Goal: Obtain resource: Download file/media

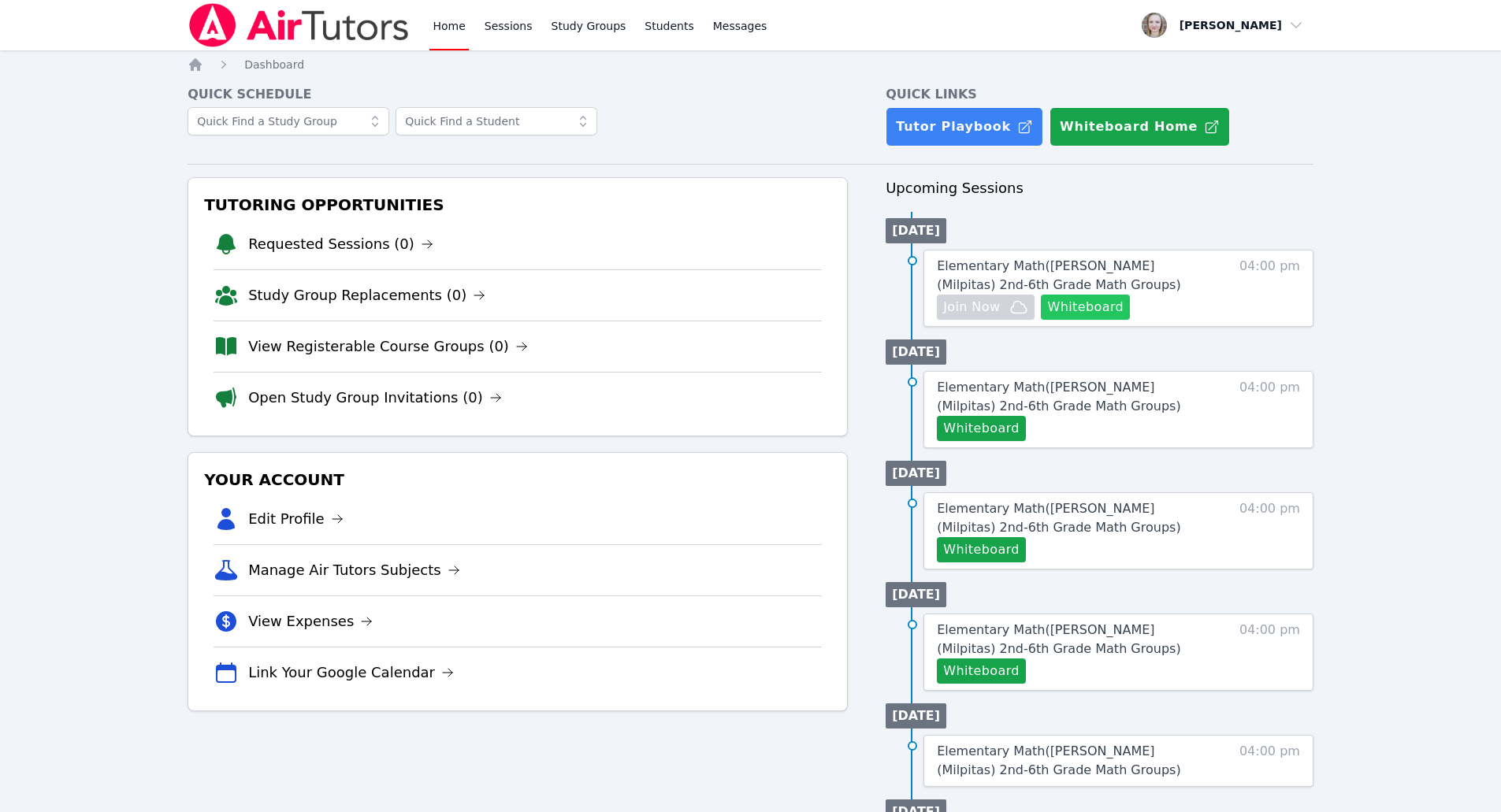
click at [734, 311] on button "Whiteboard" at bounding box center [1085, 307] width 89 height 25
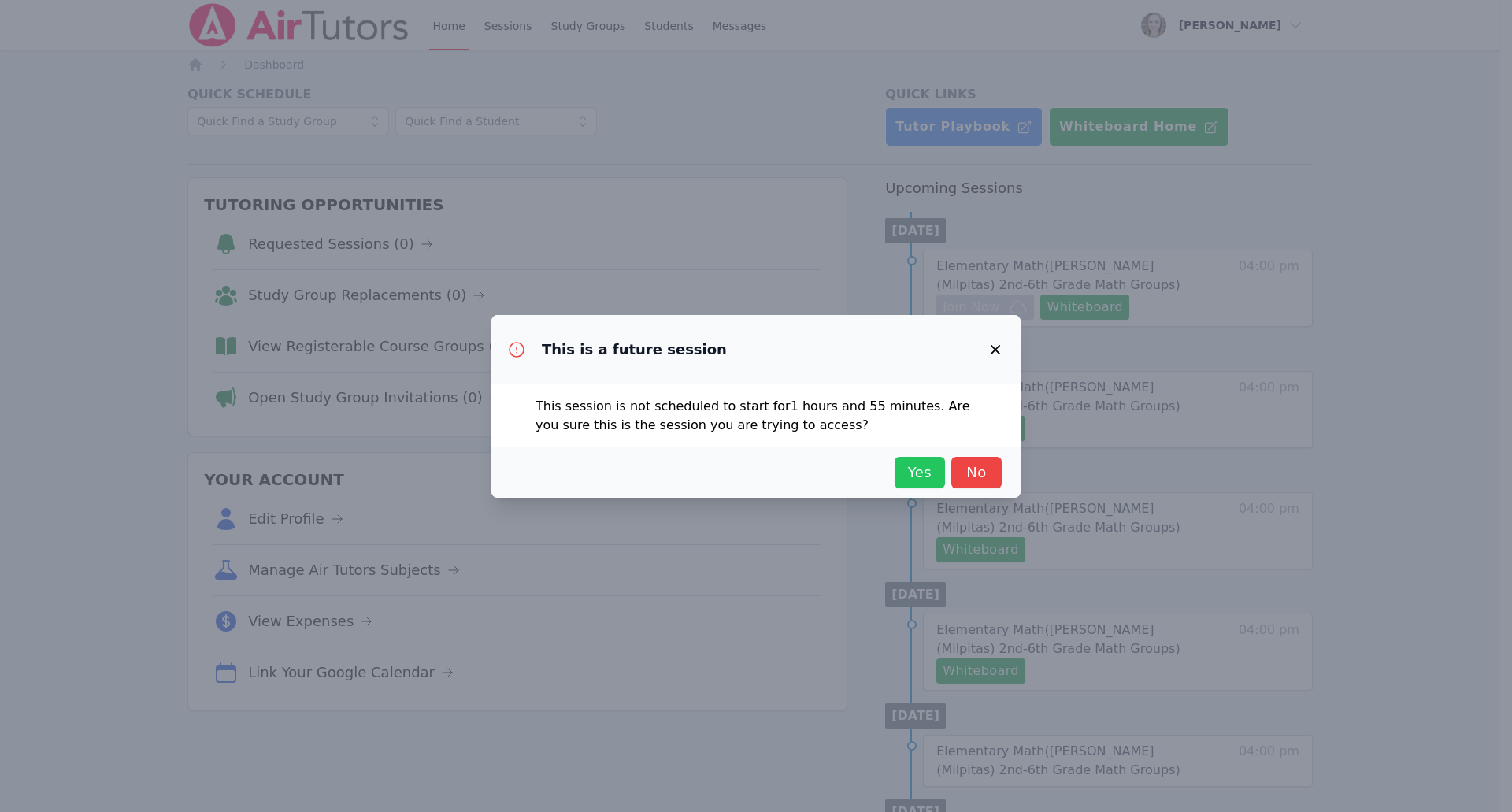
click at [733, 475] on span "Yes" at bounding box center [919, 473] width 35 height 22
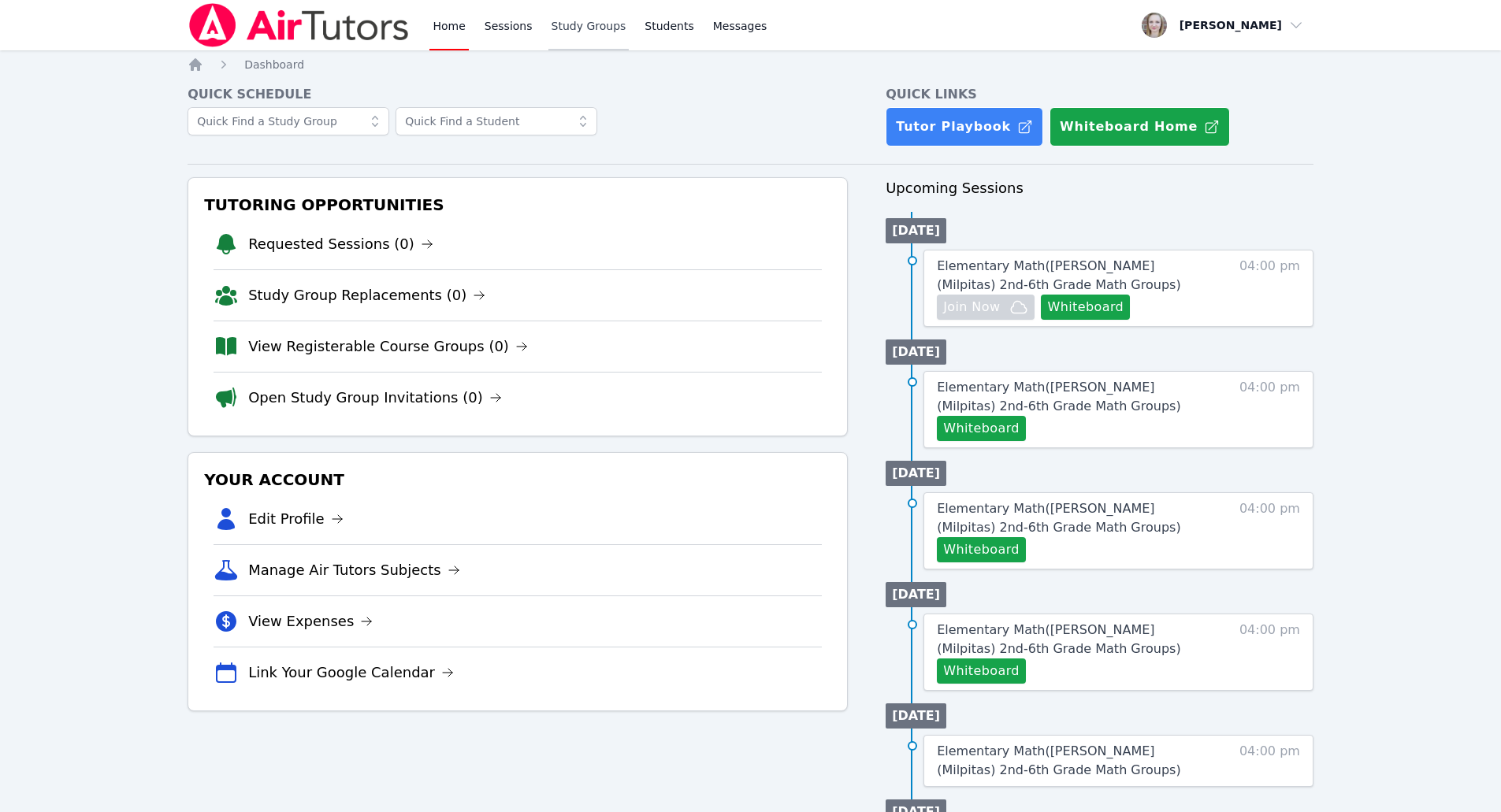
click at [548, 23] on link "Study Groups" at bounding box center [589, 25] width 81 height 51
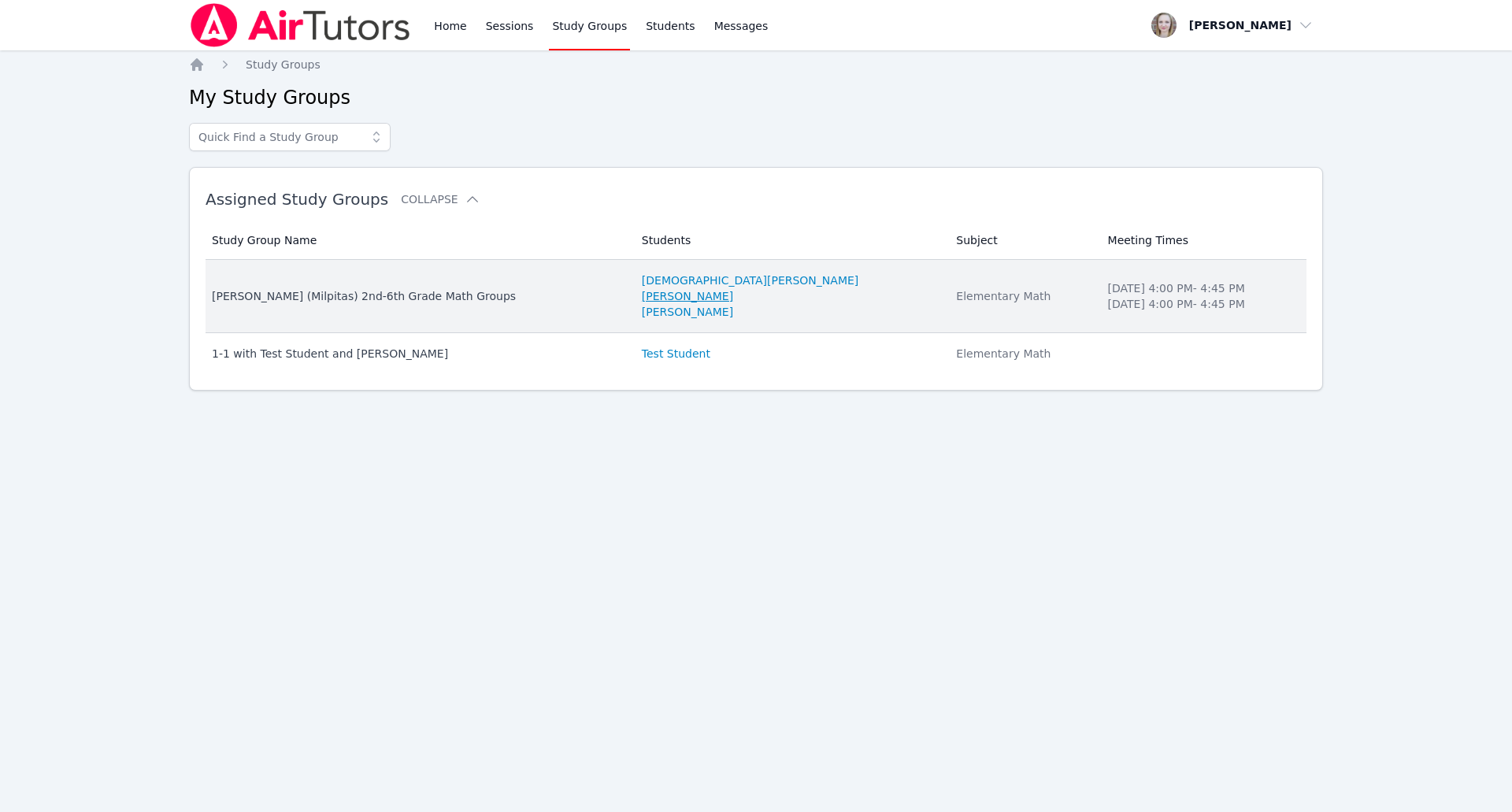
click at [711, 298] on link "[PERSON_NAME]" at bounding box center [687, 296] width 91 height 16
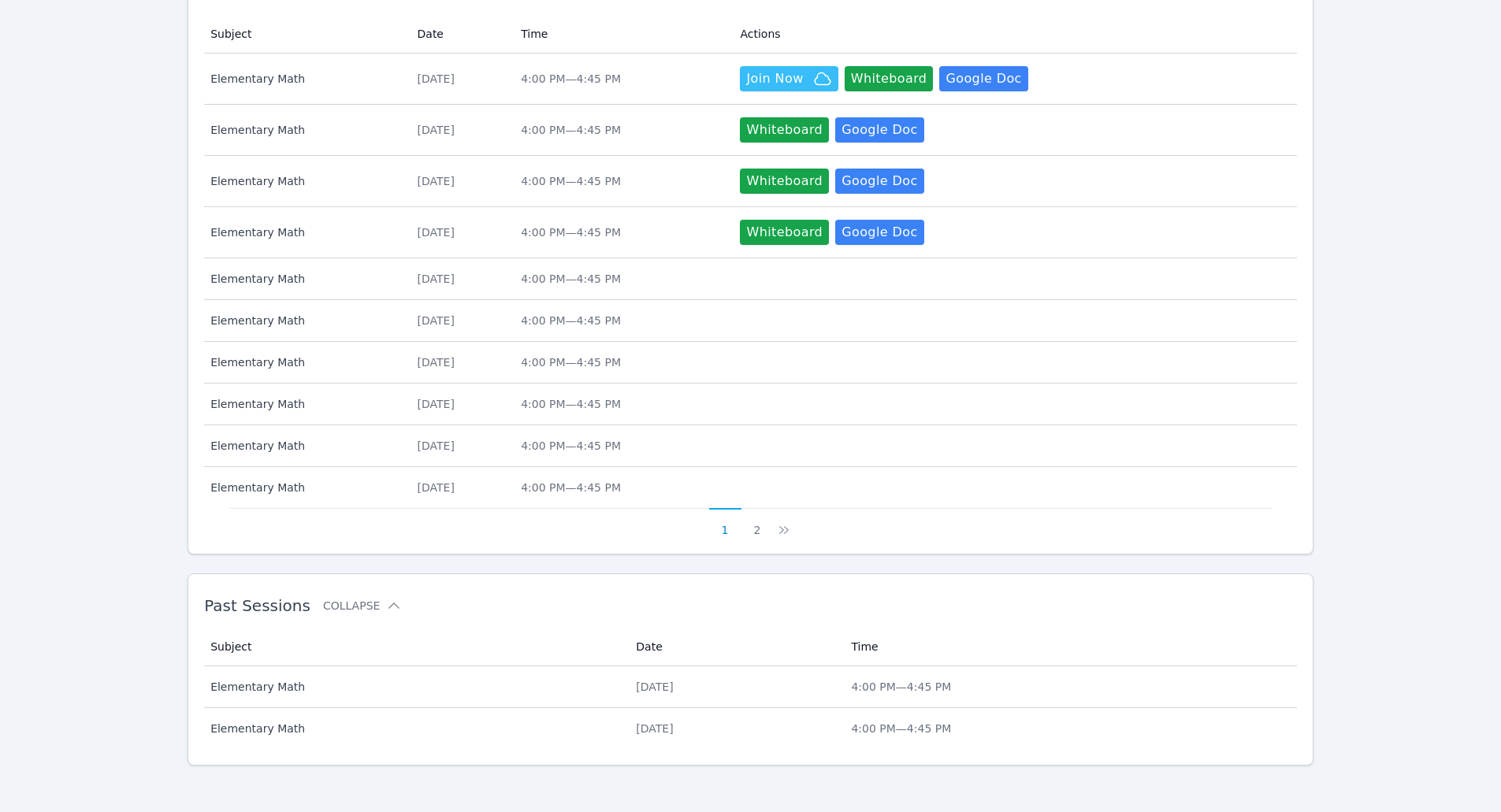
scroll to position [495, 0]
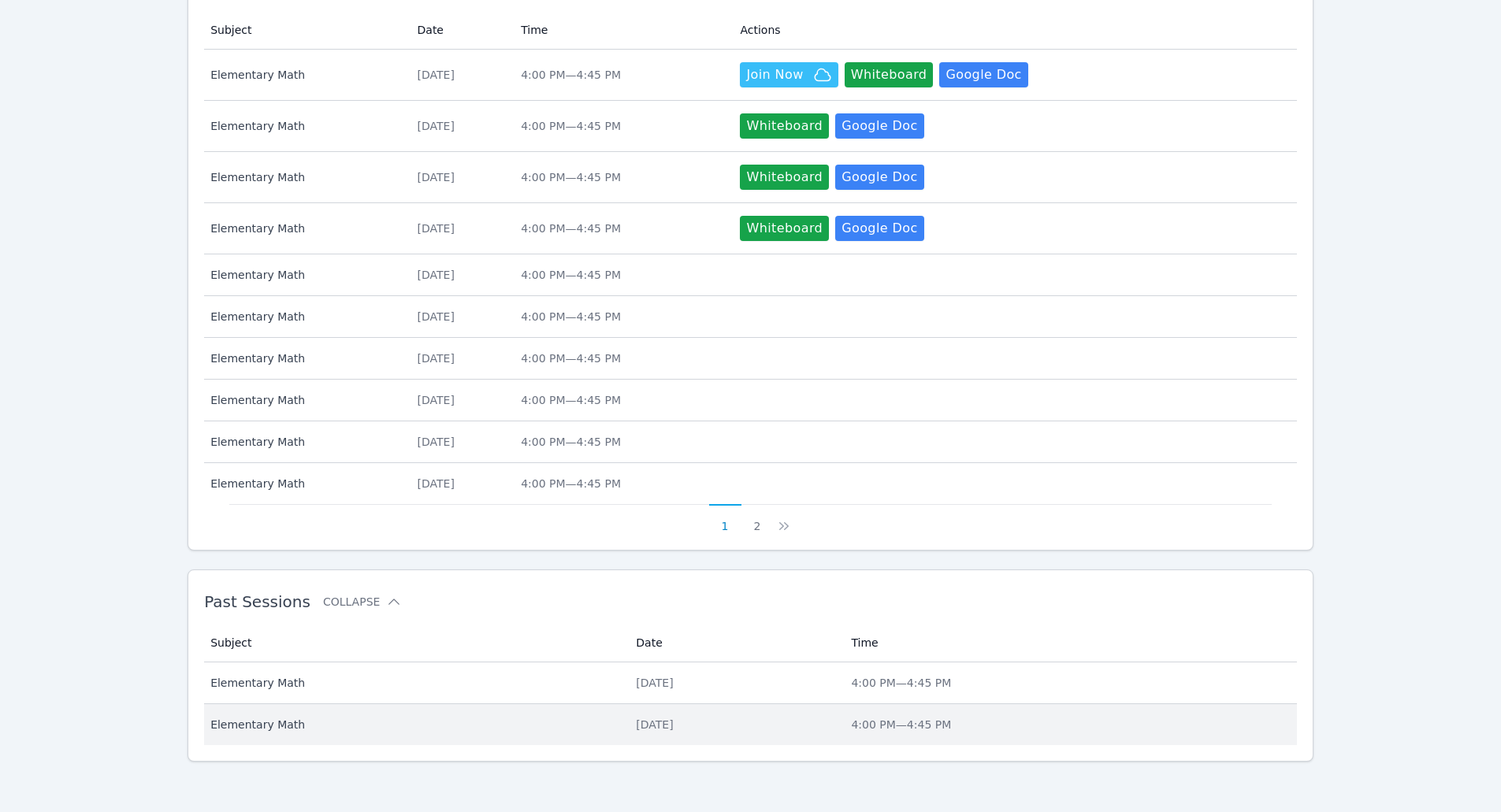
click at [249, 719] on span "Elementary Math" at bounding box center [414, 724] width 407 height 16
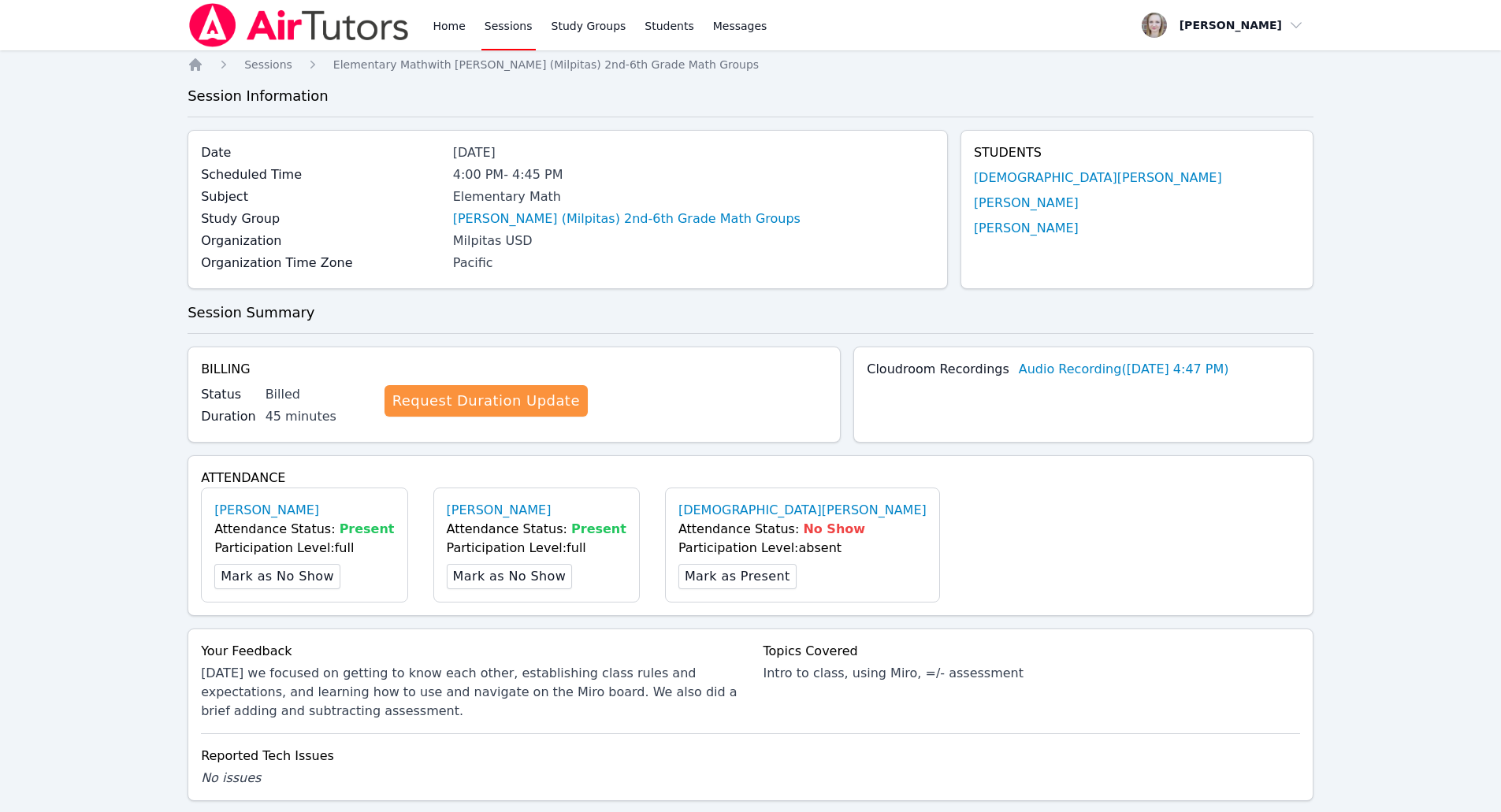
scroll to position [495, 0]
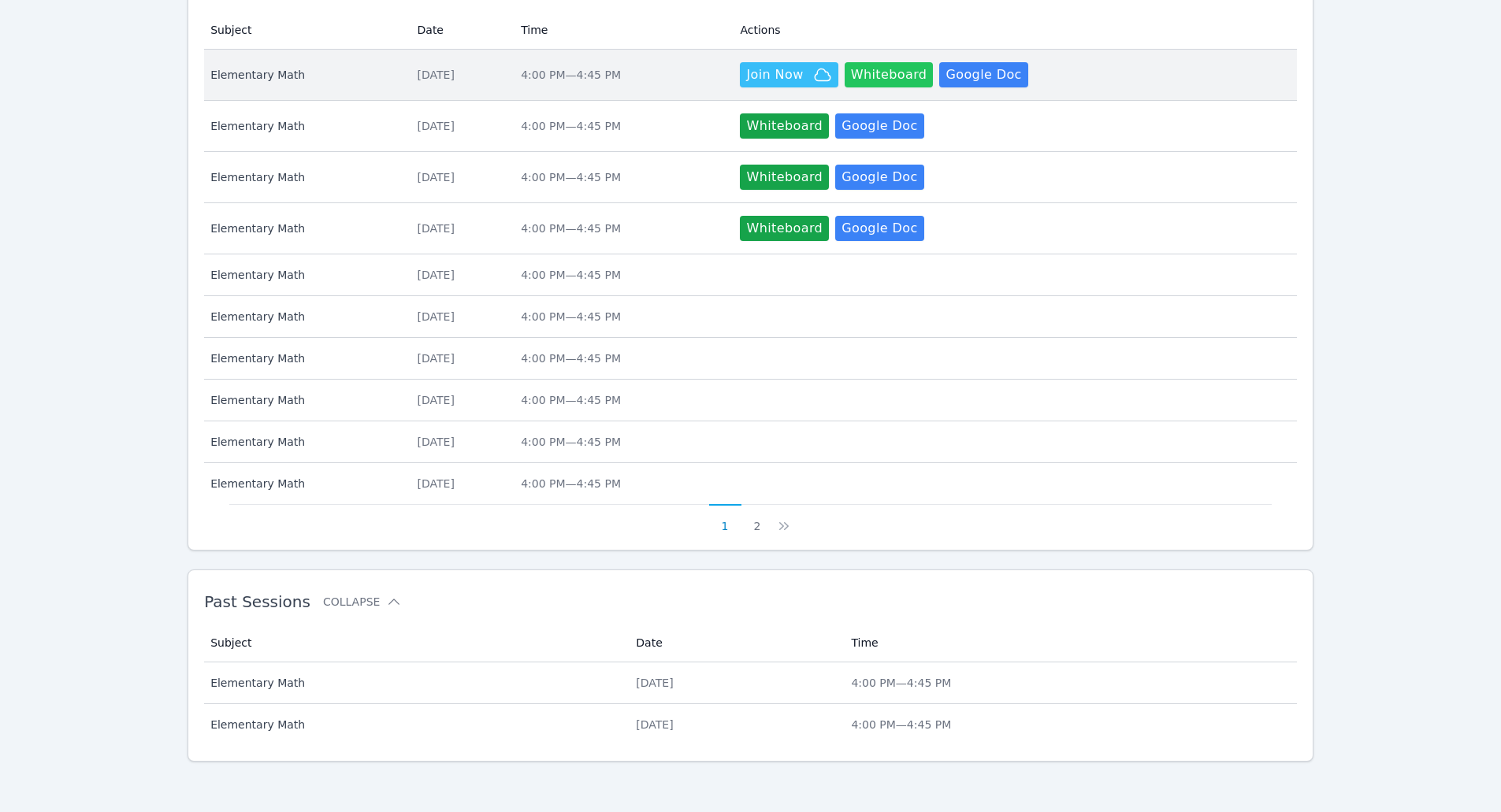
click at [734, 77] on button "Whiteboard" at bounding box center [889, 75] width 89 height 25
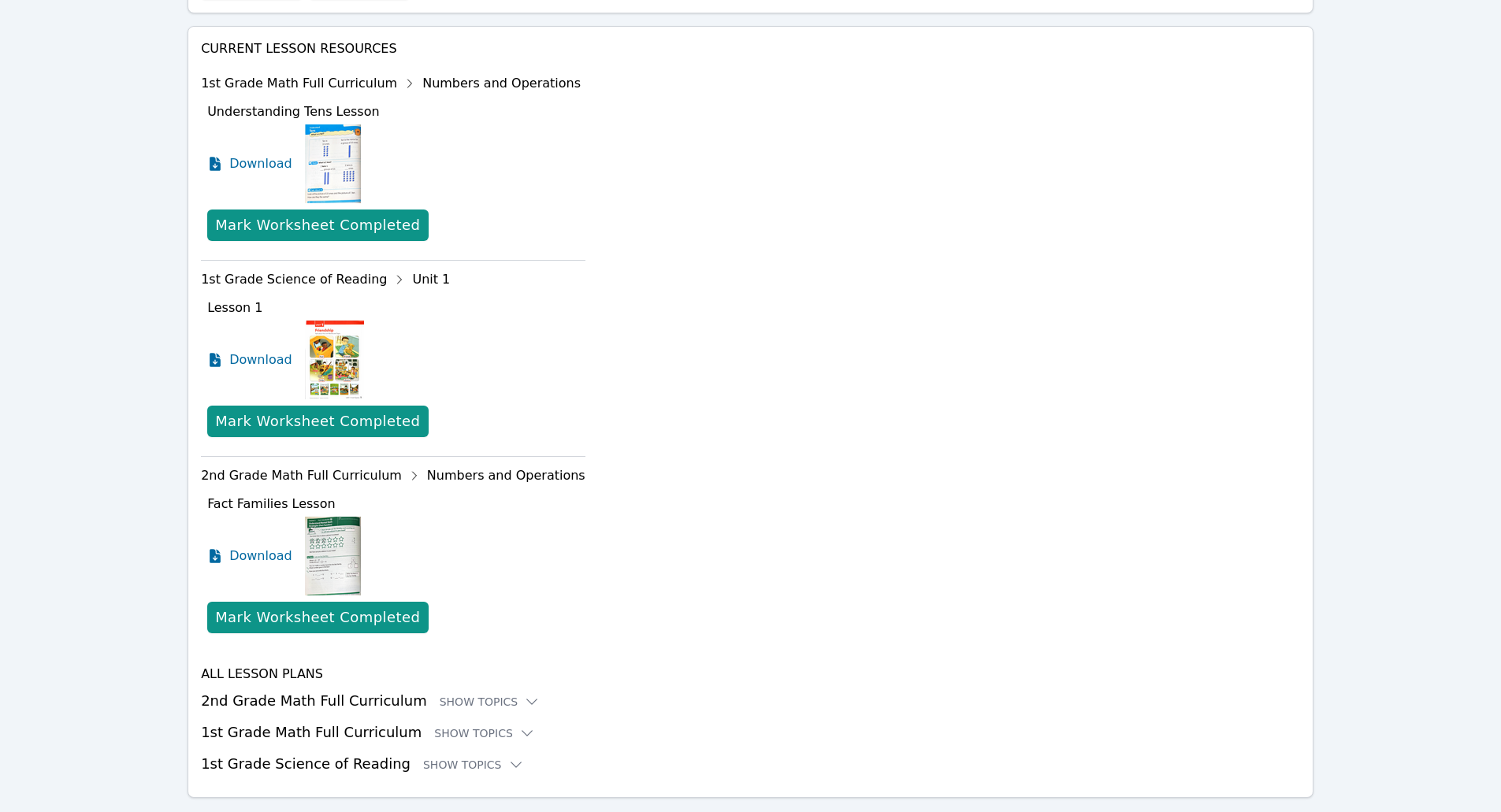
scroll to position [626, 0]
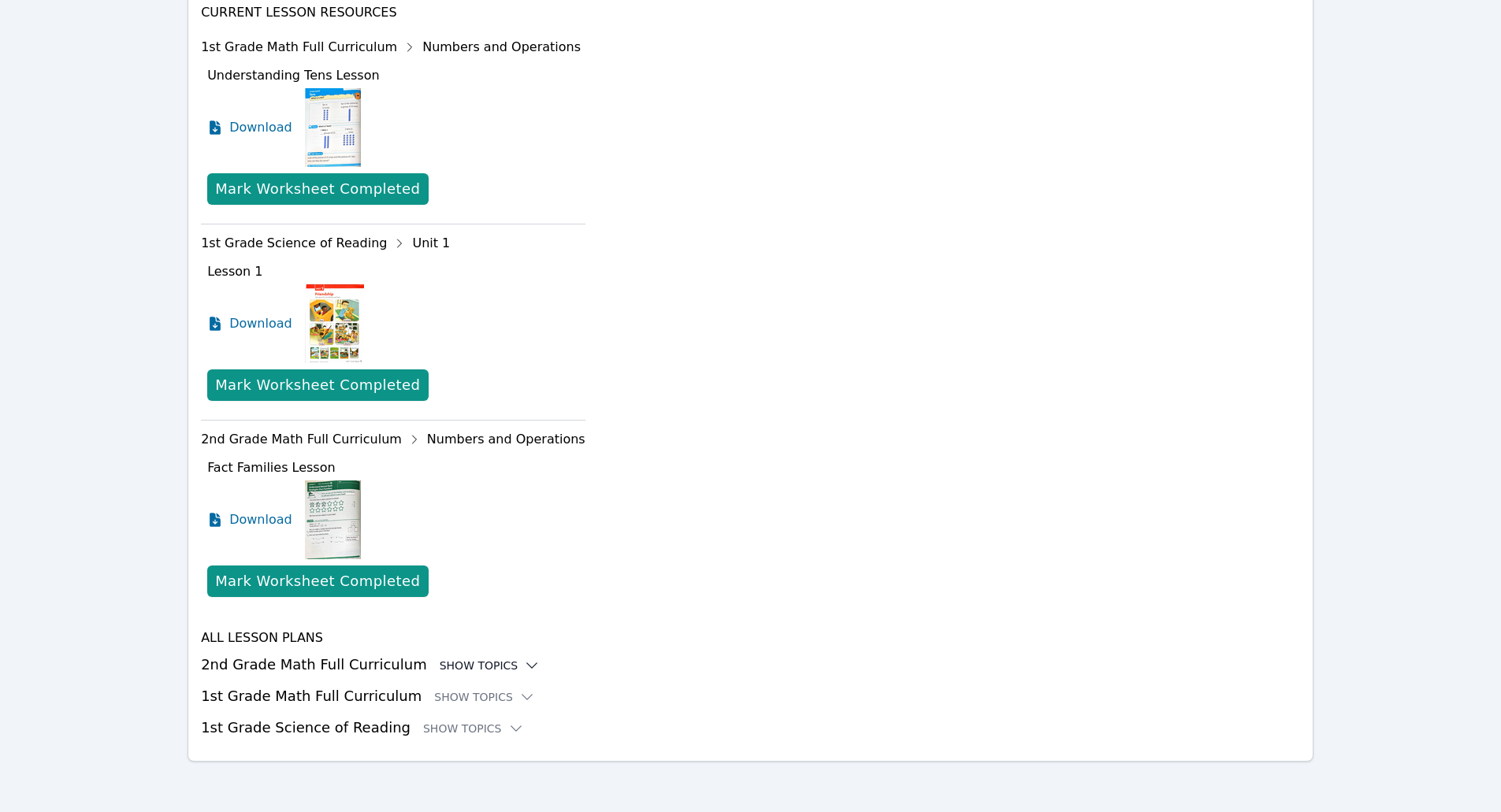
click at [454, 668] on div "Show Topics" at bounding box center [490, 665] width 101 height 16
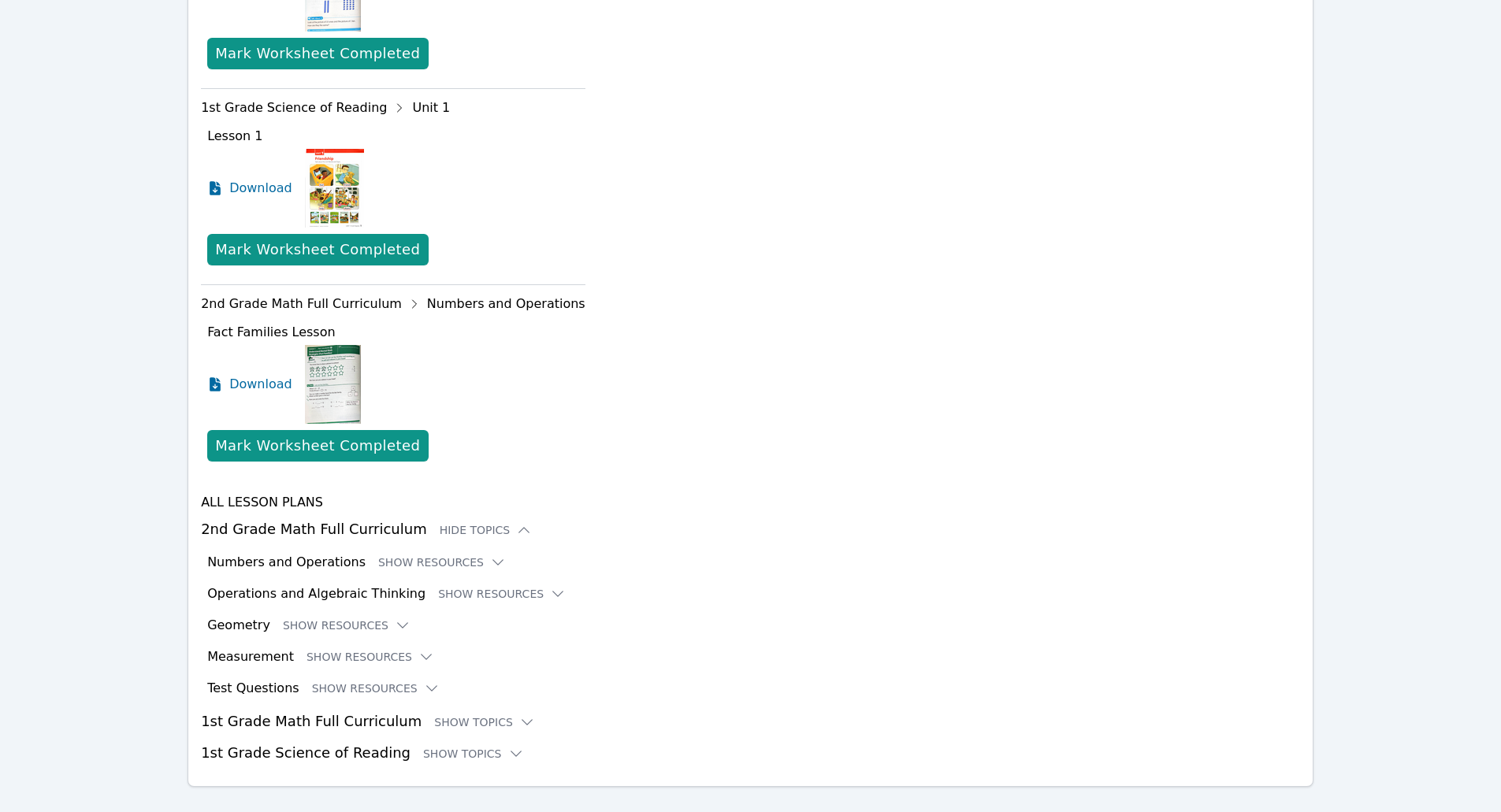
scroll to position [786, 0]
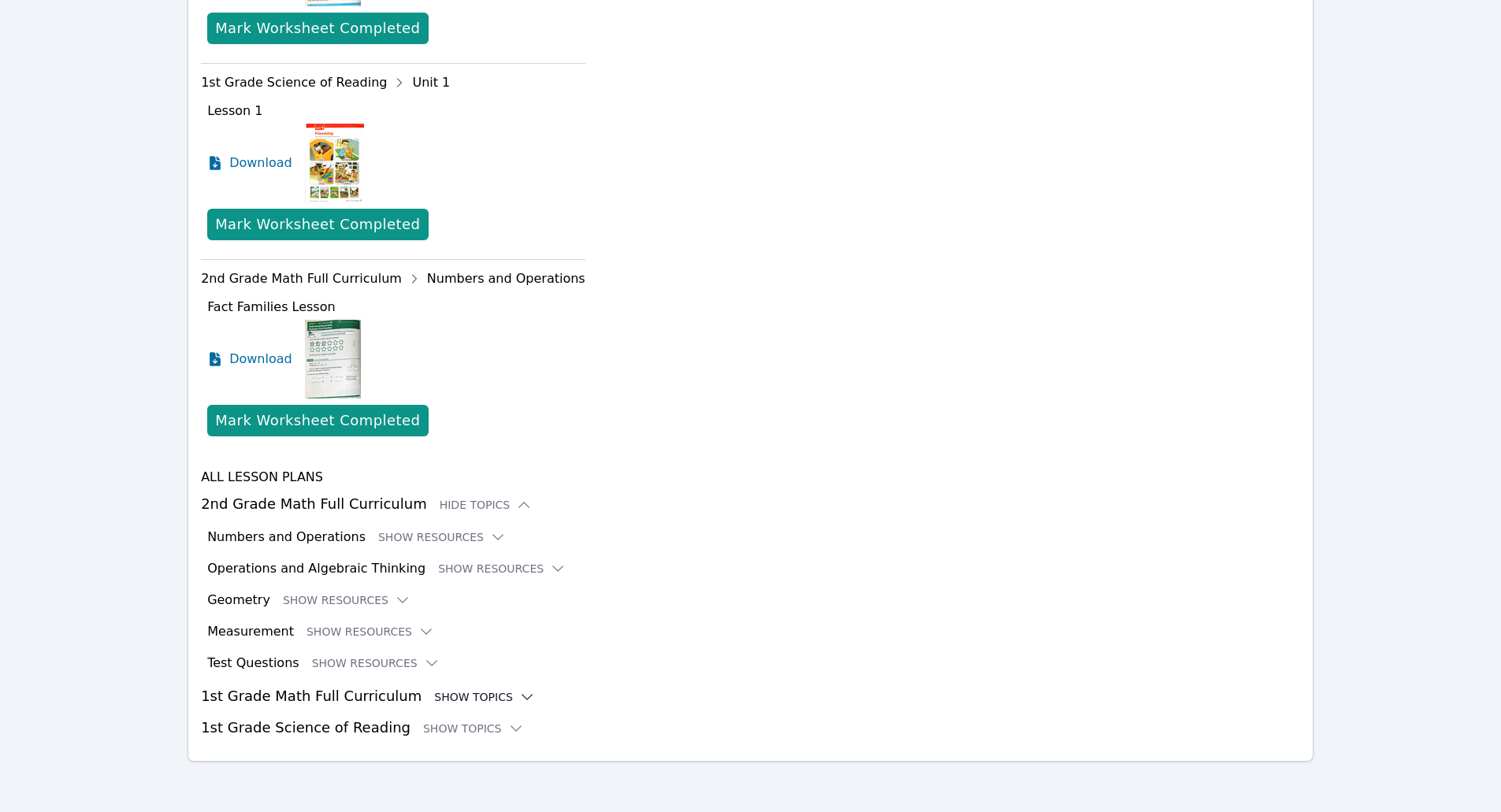
click at [434, 701] on div "Show Topics" at bounding box center [484, 697] width 101 height 16
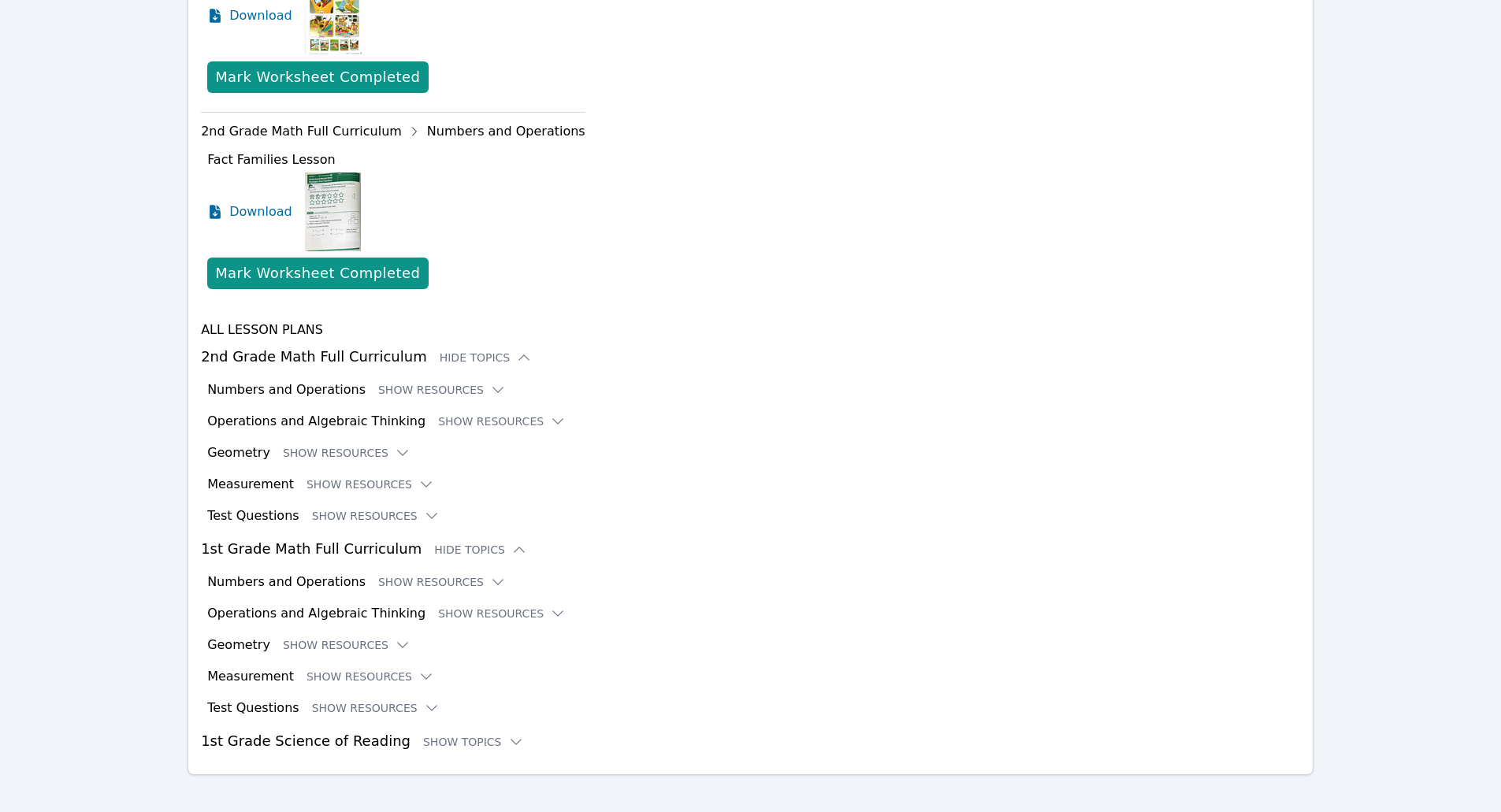
scroll to position [947, 0]
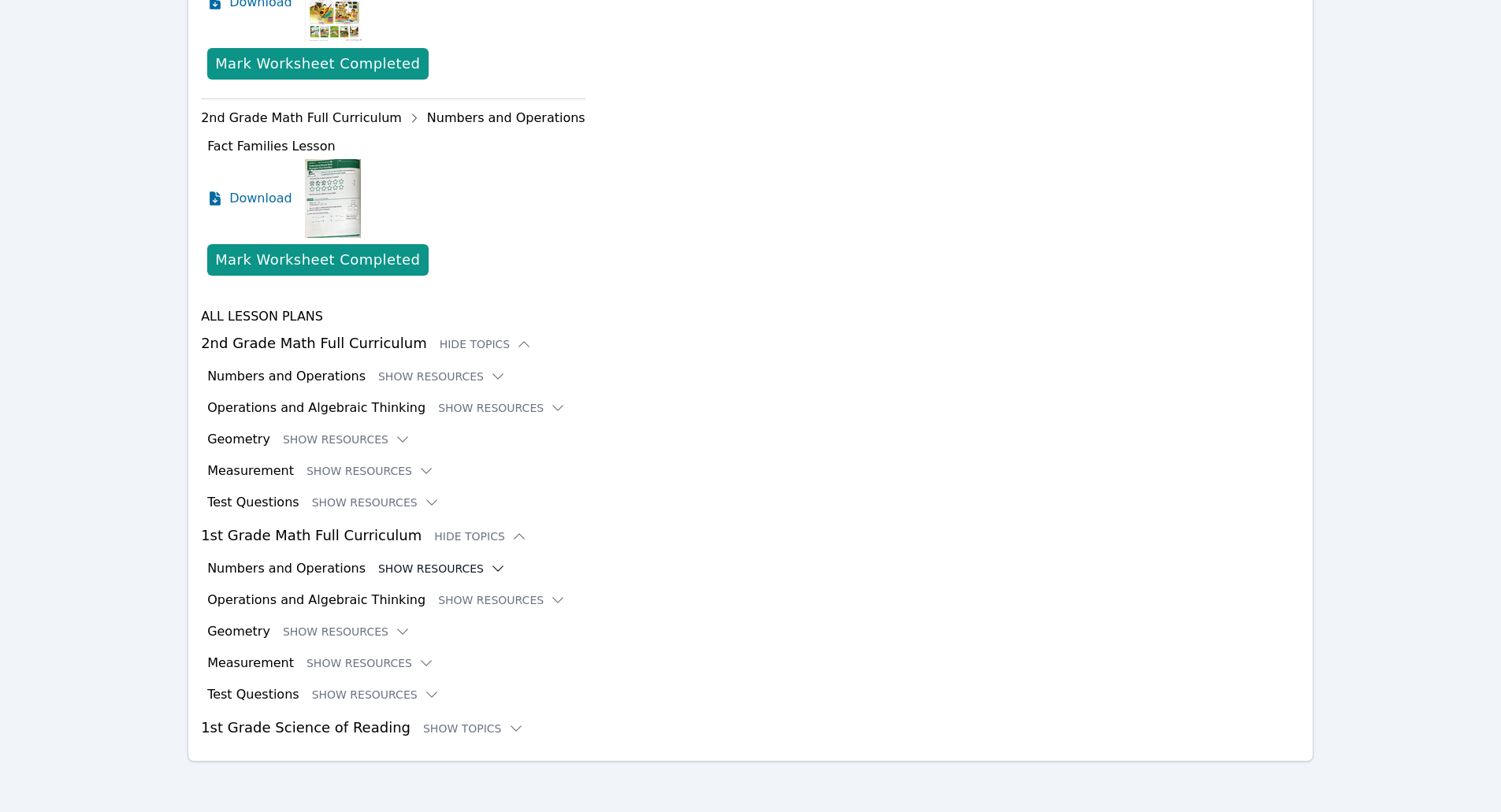
click at [427, 569] on button "Show Resources" at bounding box center [442, 569] width 128 height 16
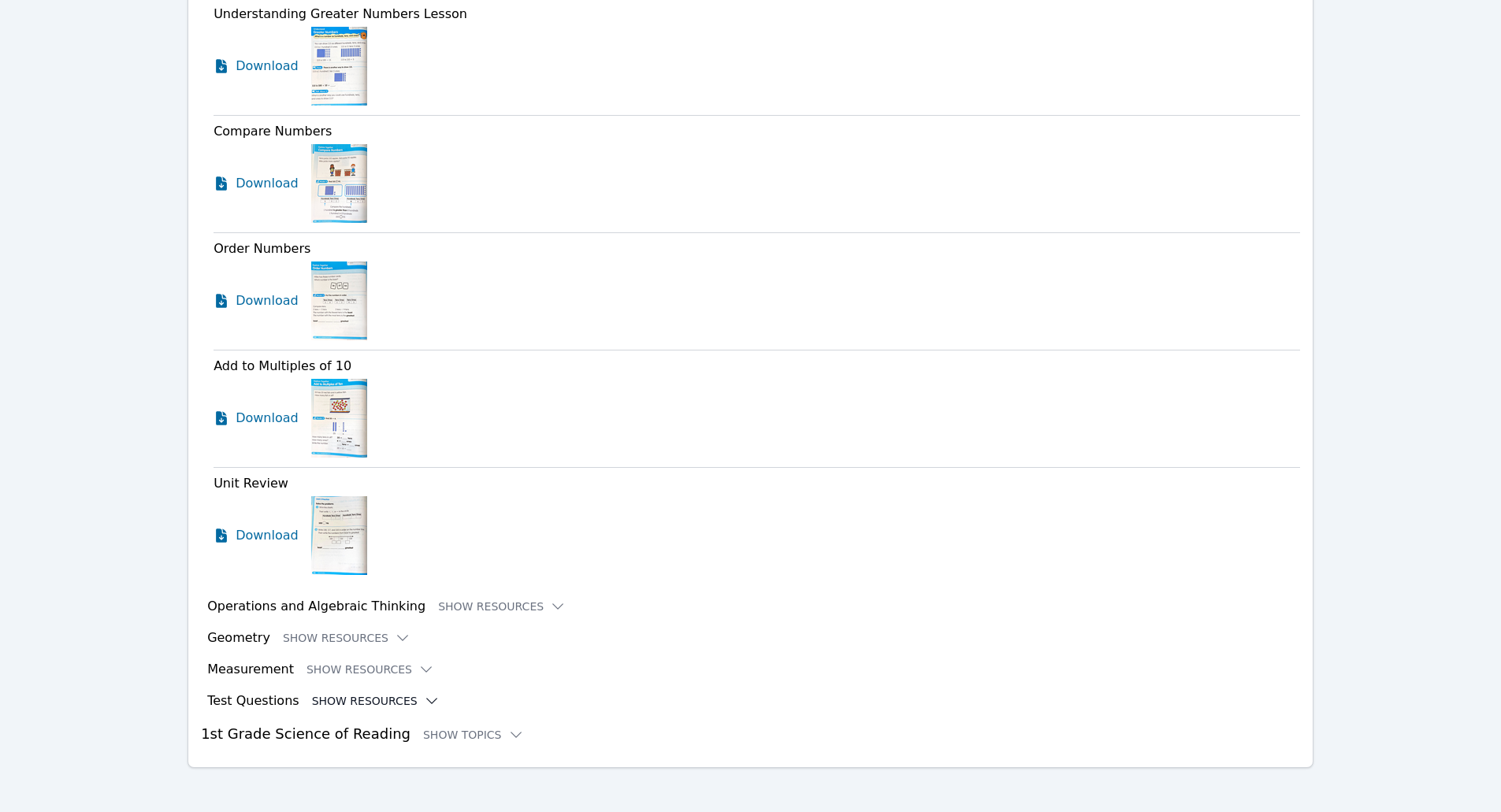
scroll to position [2367, 0]
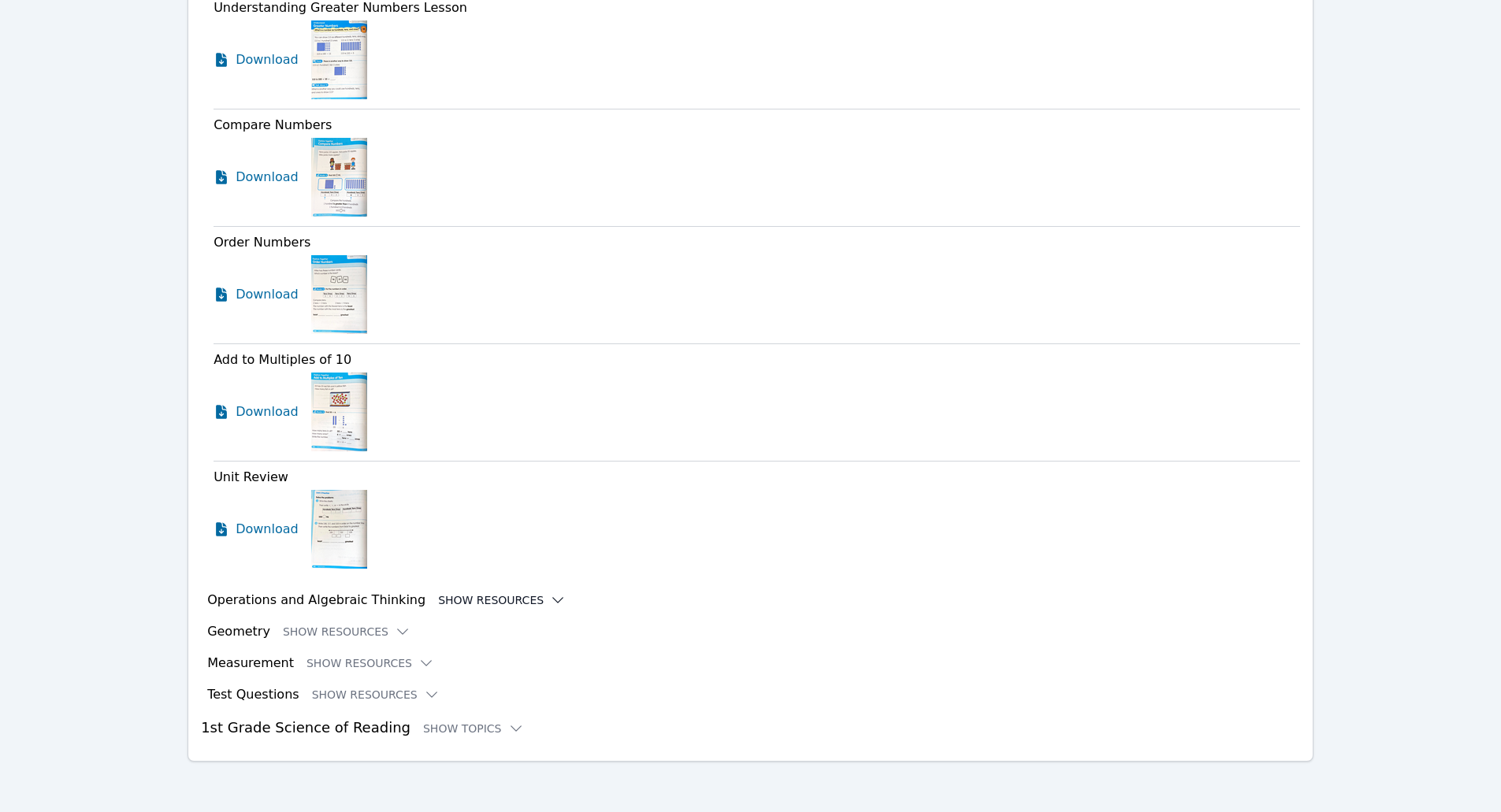
click at [459, 605] on button "Show Resources" at bounding box center [502, 600] width 128 height 16
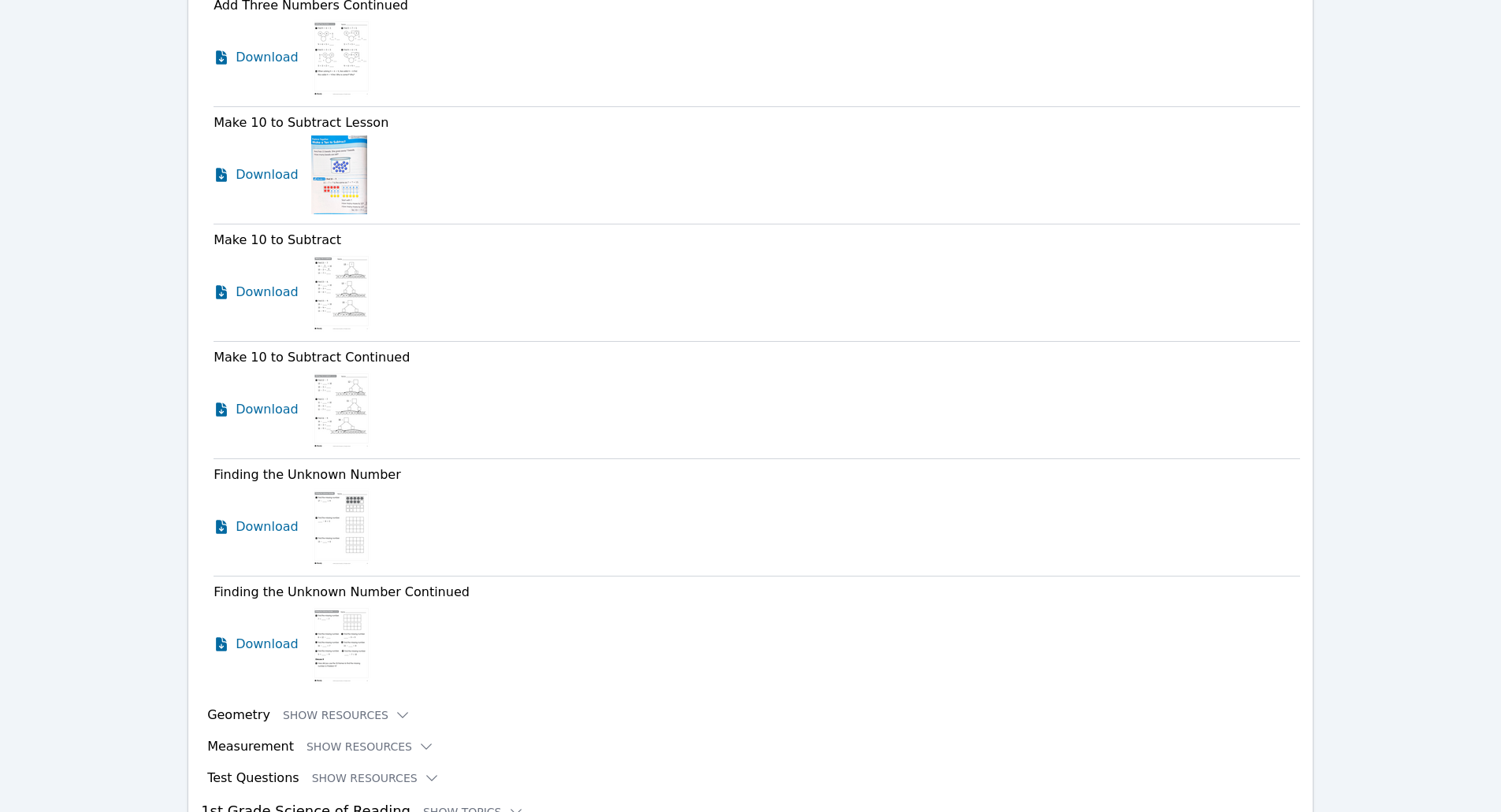
scroll to position [7151, 0]
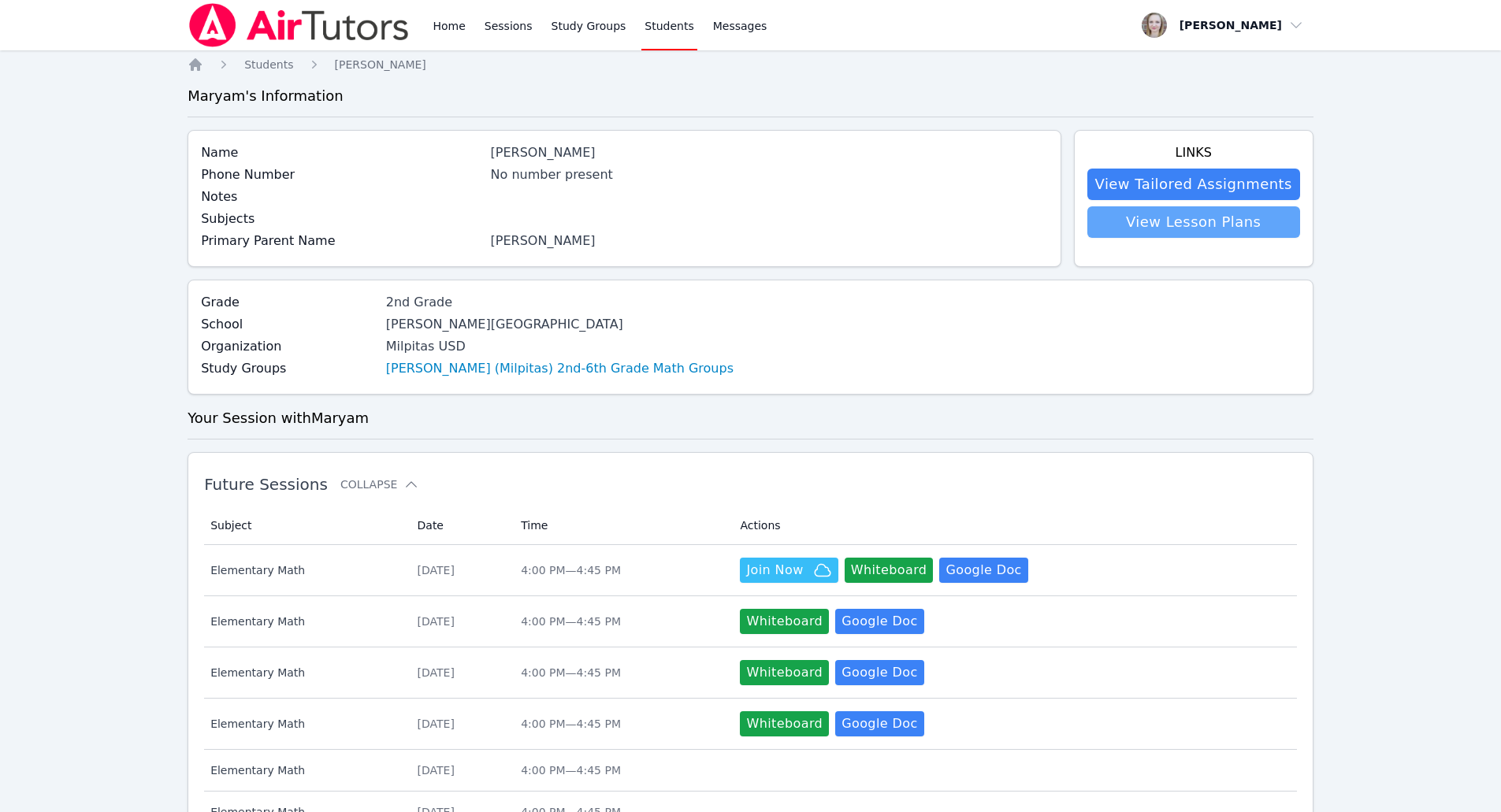
click at [734, 223] on link "View Lesson Plans" at bounding box center [1194, 222] width 213 height 31
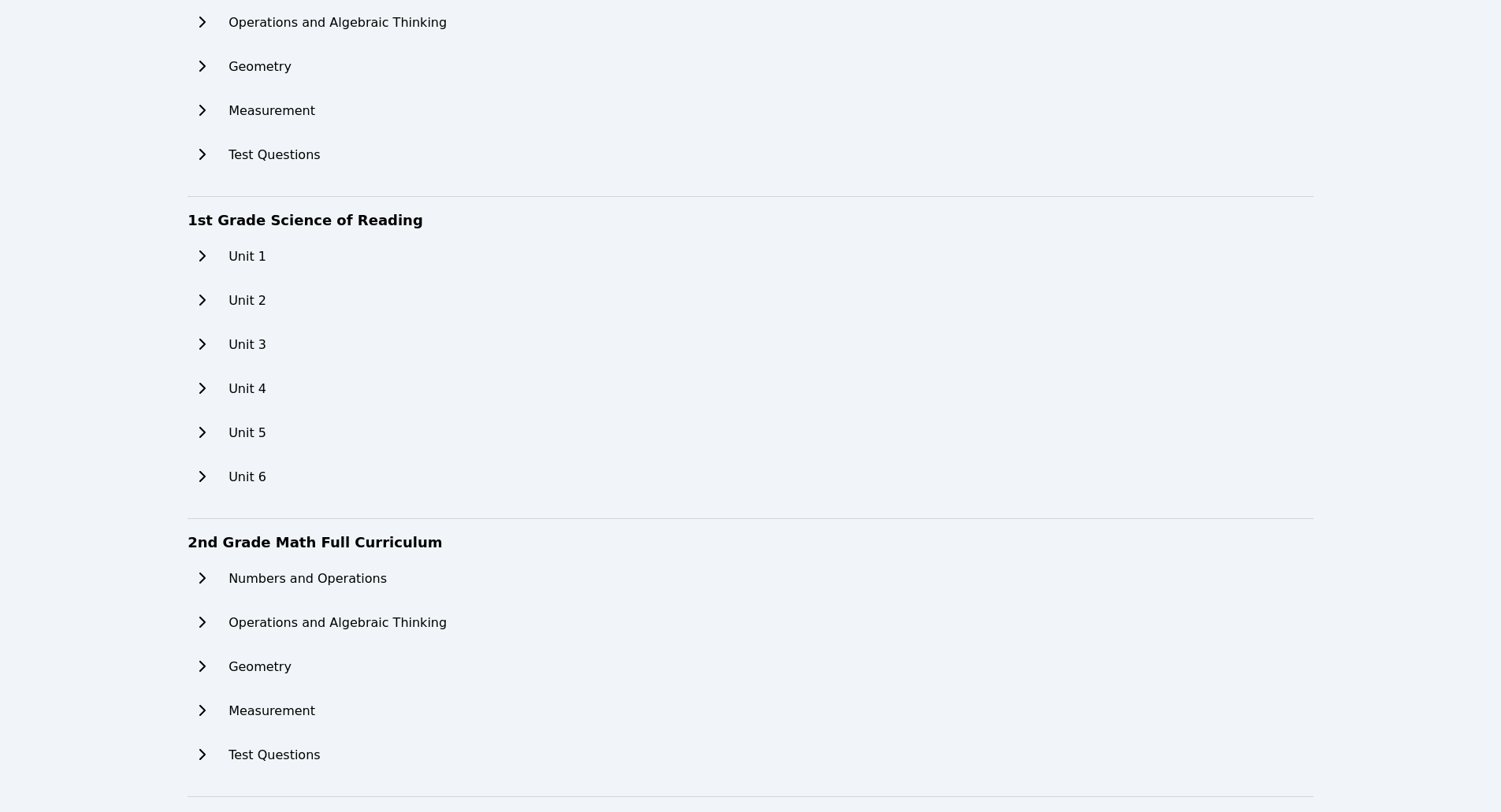
scroll to position [142, 0]
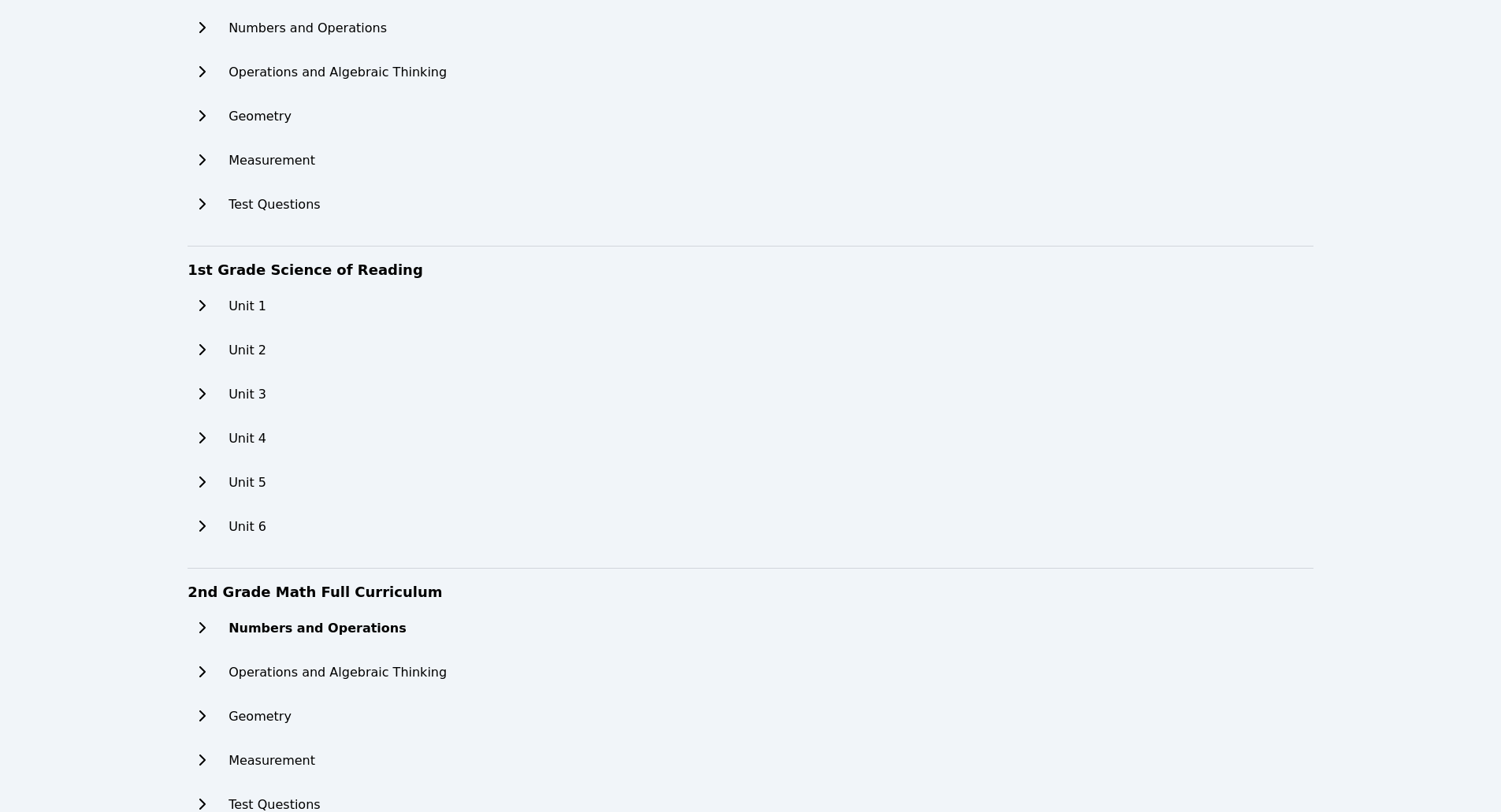
click at [309, 633] on h2 "Numbers and Operations" at bounding box center [317, 628] width 178 height 19
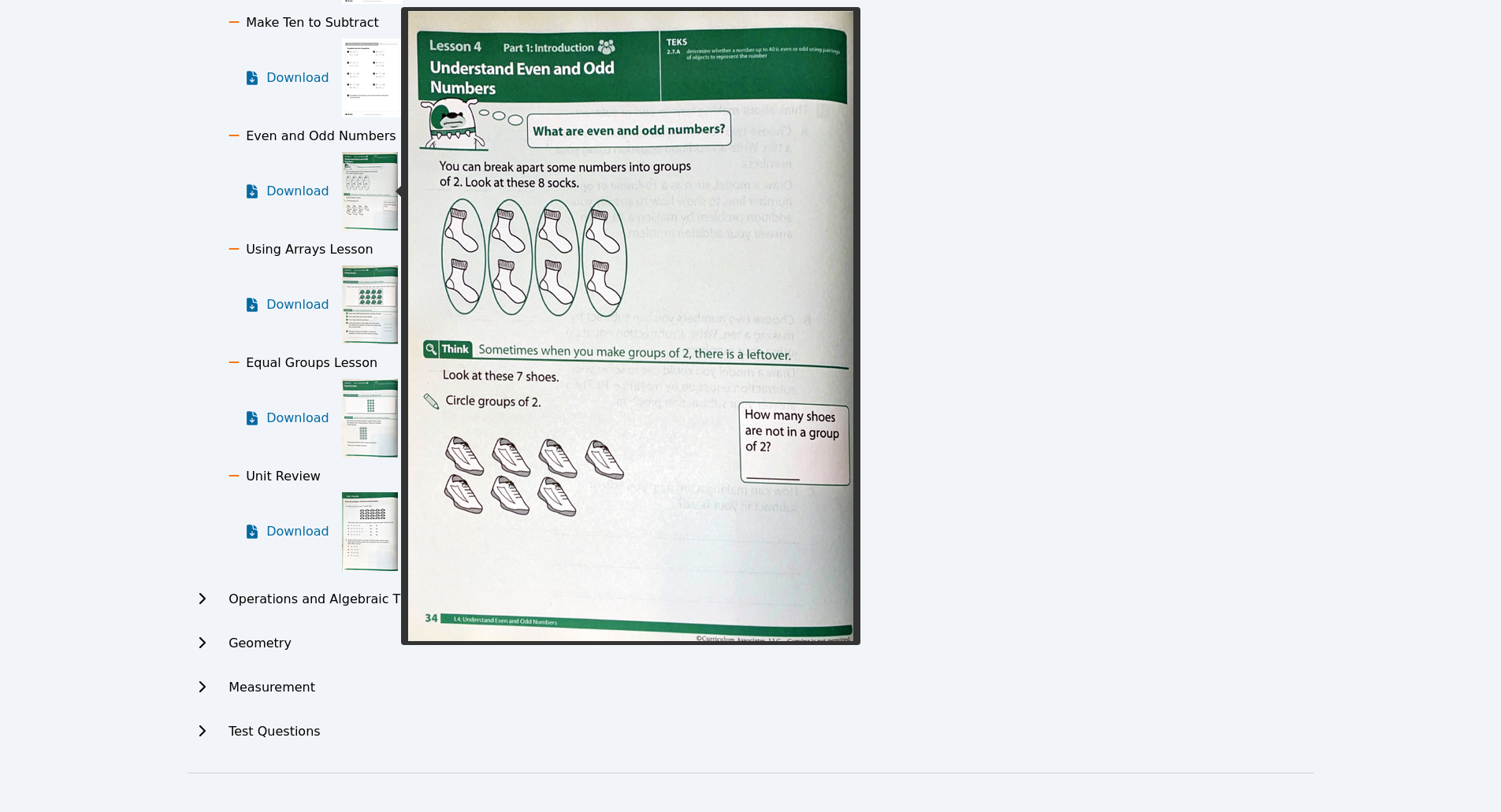
scroll to position [1808, 0]
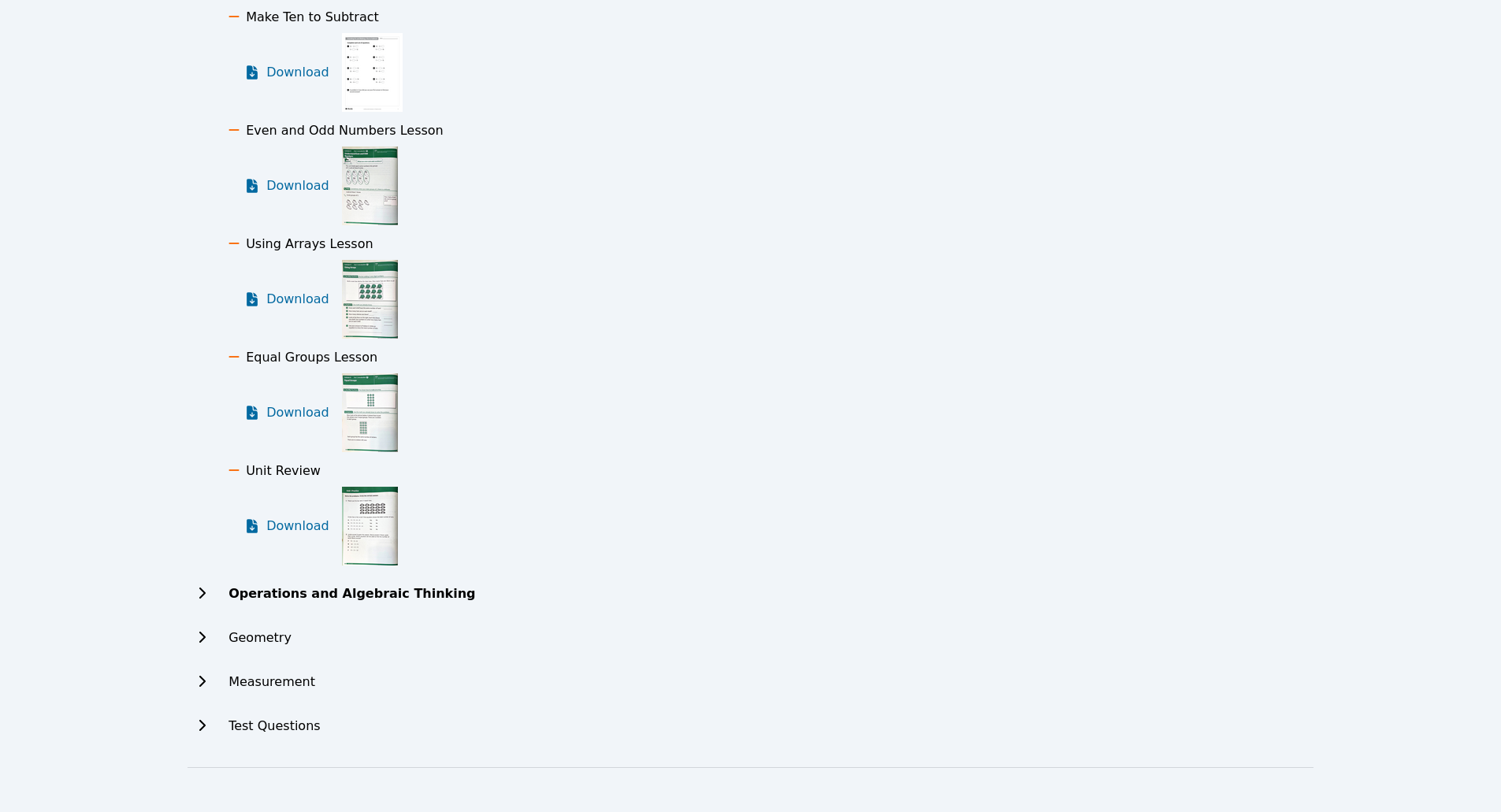
click at [292, 596] on h2 "Operations and Algebraic Thinking" at bounding box center [351, 594] width 247 height 19
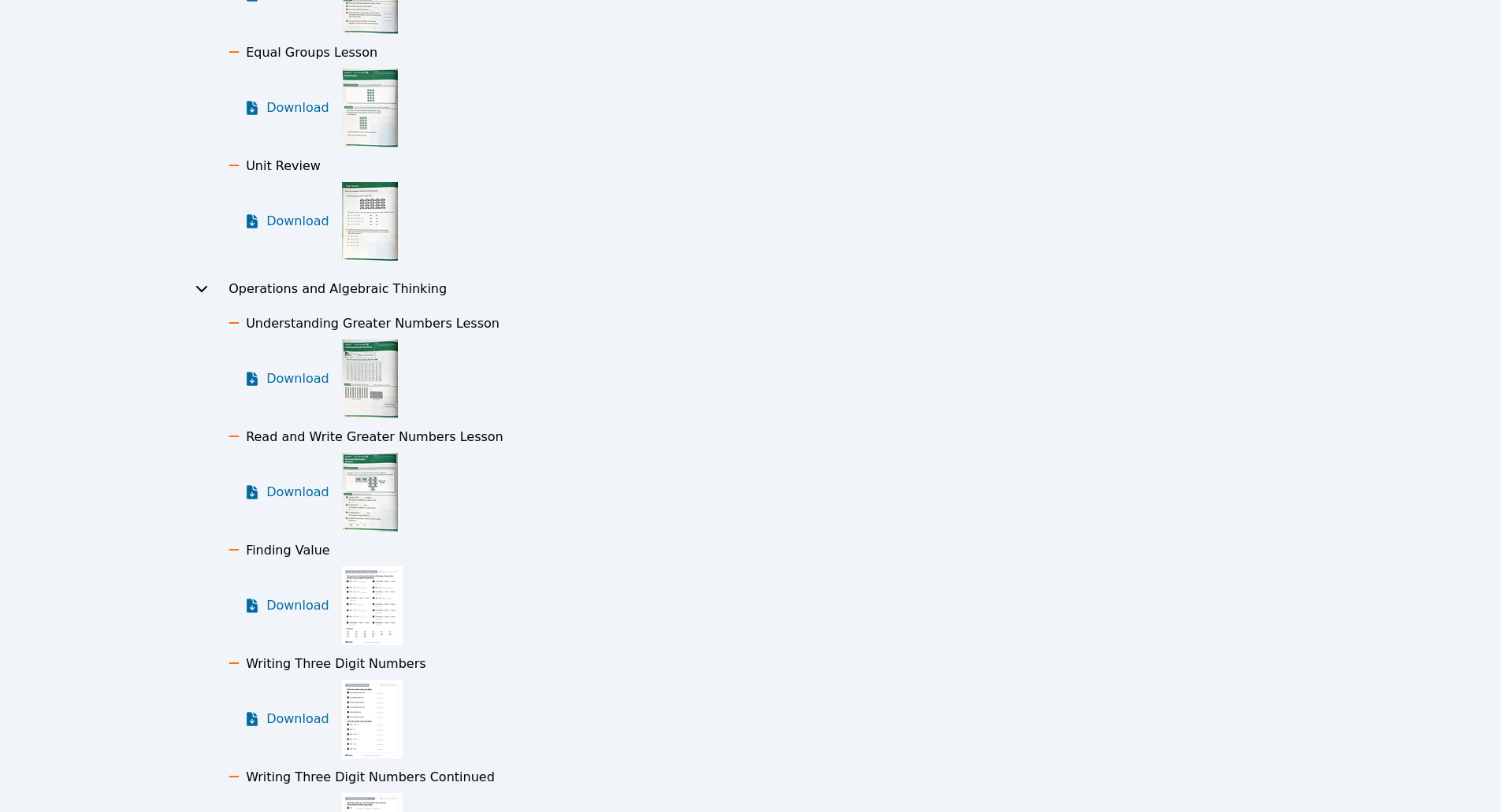
scroll to position [2281, 0]
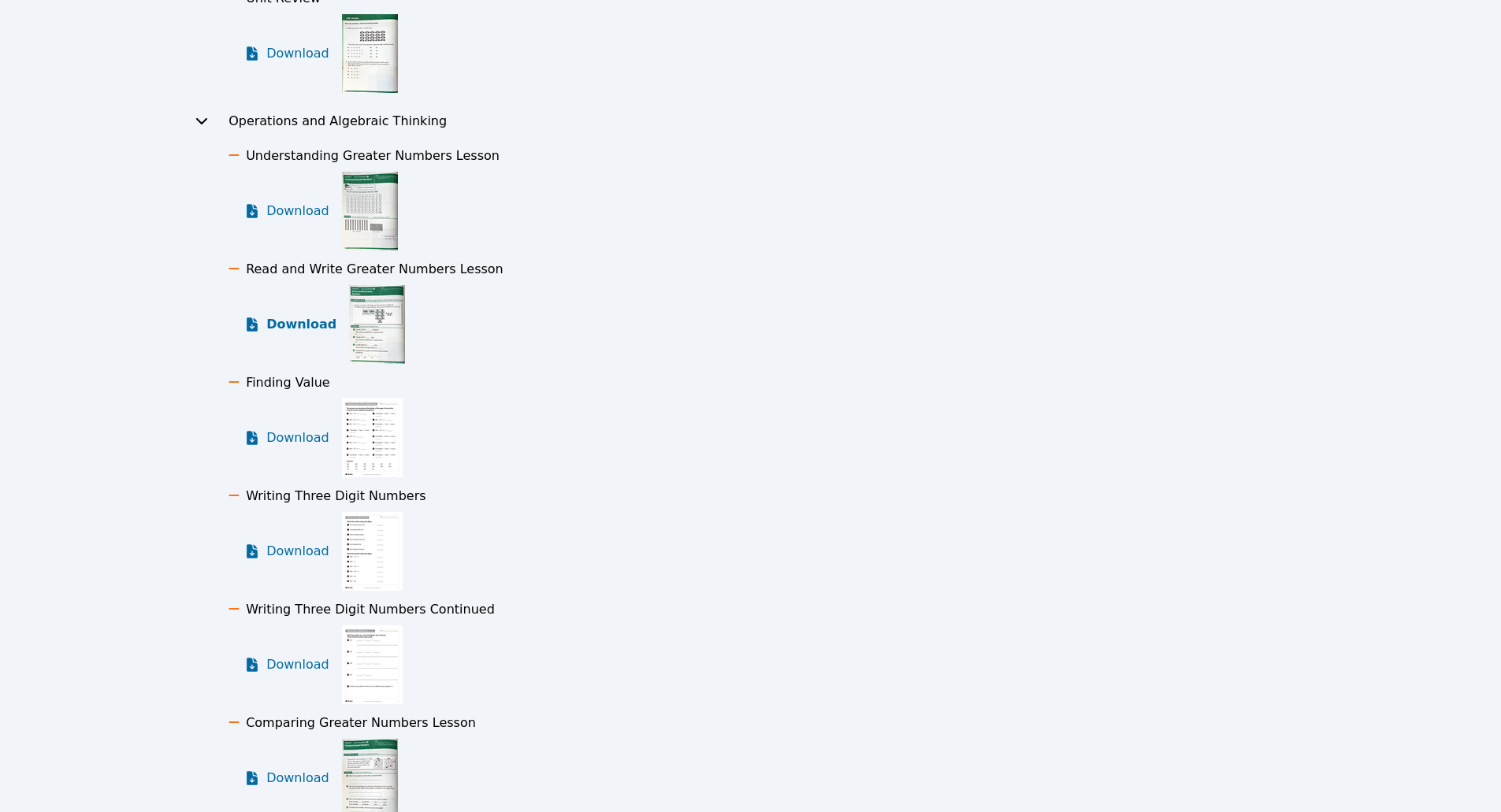
drag, startPoint x: 364, startPoint y: 334, endPoint x: 293, endPoint y: 333, distance: 71.0
click at [293, 333] on span "Download" at bounding box center [301, 324] width 70 height 19
click at [298, 211] on span "Download" at bounding box center [301, 211] width 70 height 19
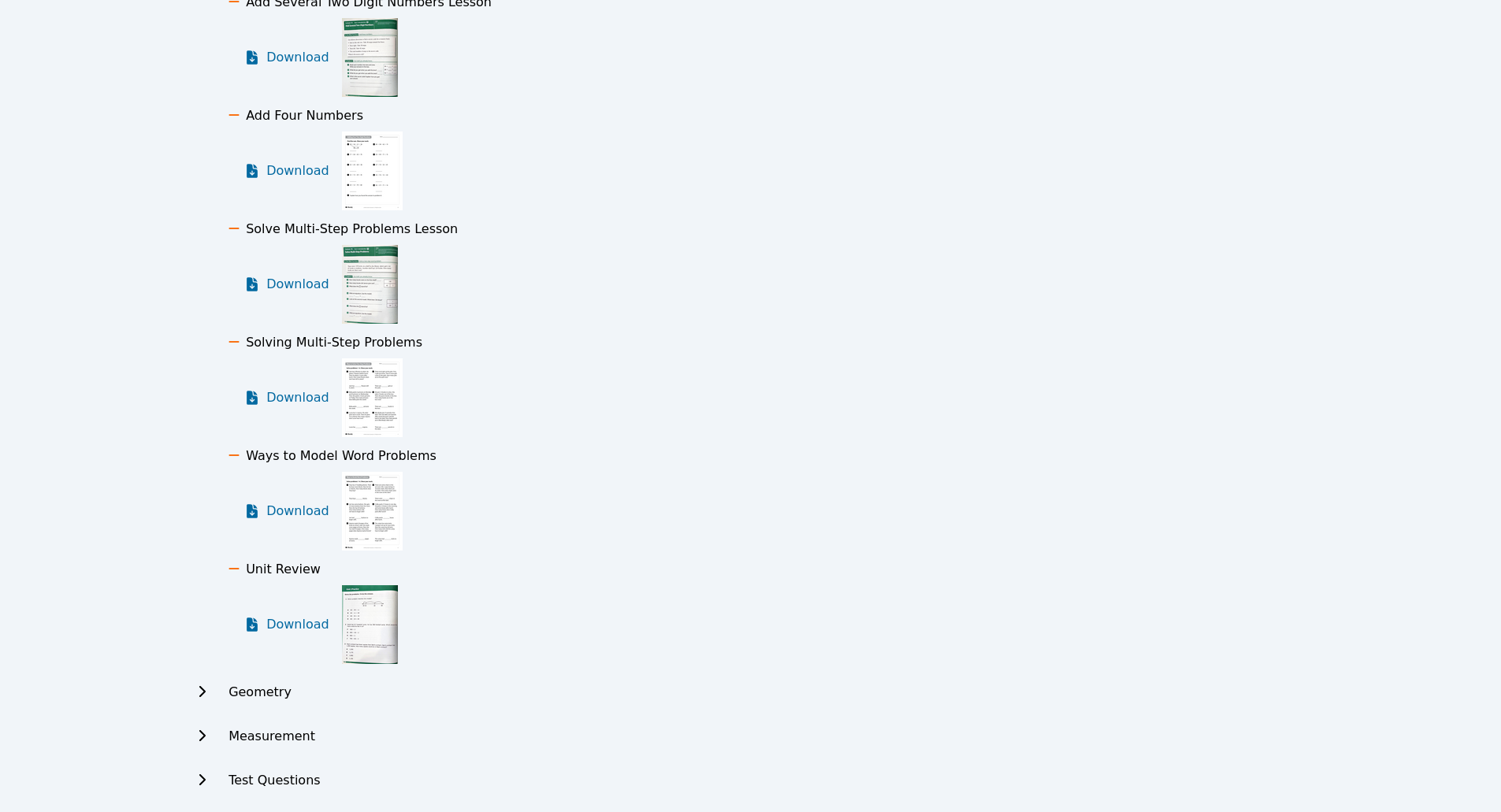
scroll to position [4985, 0]
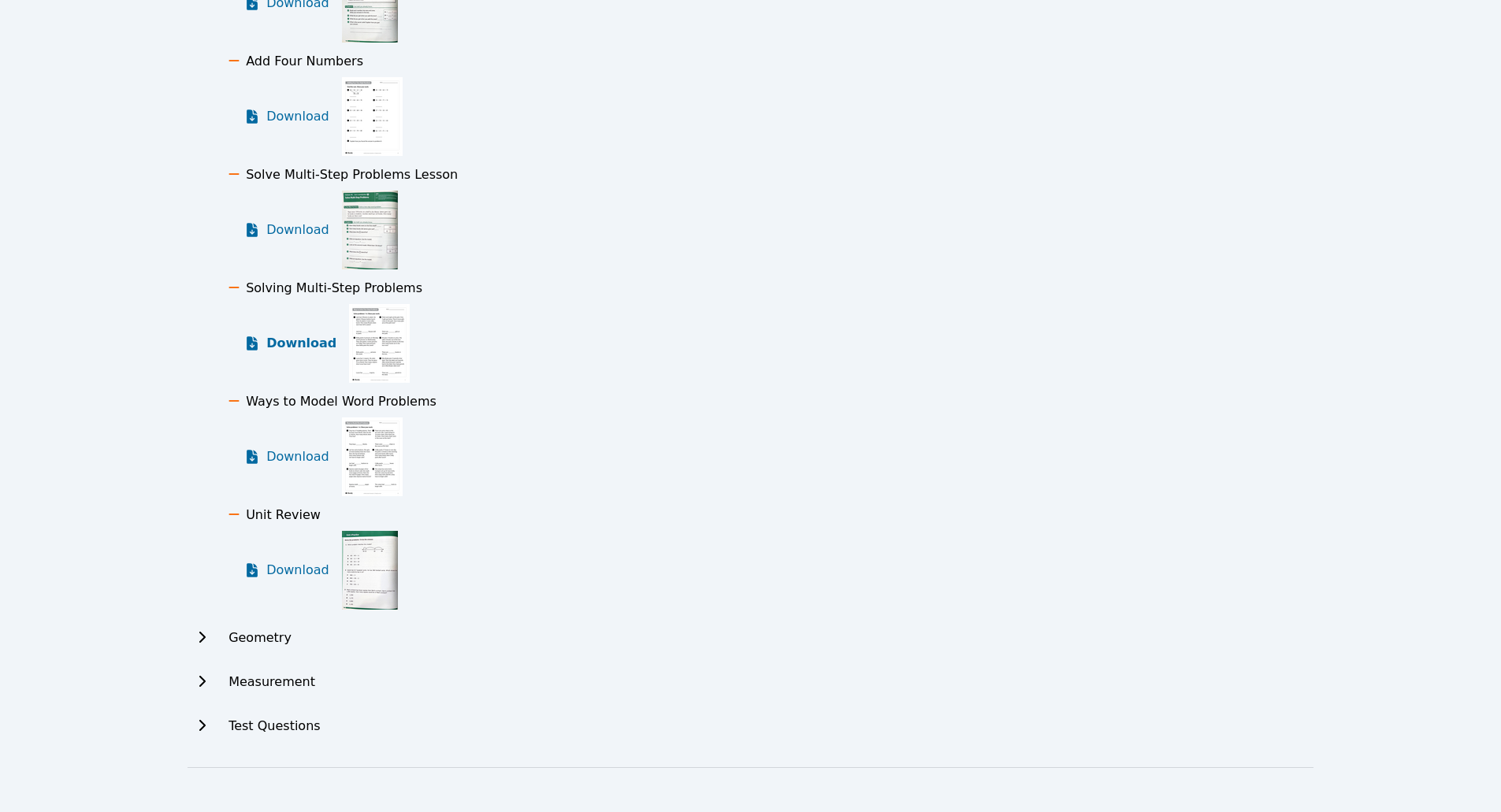
drag, startPoint x: 358, startPoint y: 329, endPoint x: 286, endPoint y: 339, distance: 72.7
click at [286, 339] on span "Download" at bounding box center [301, 344] width 70 height 19
click at [299, 239] on link "Download" at bounding box center [290, 230] width 92 height 79
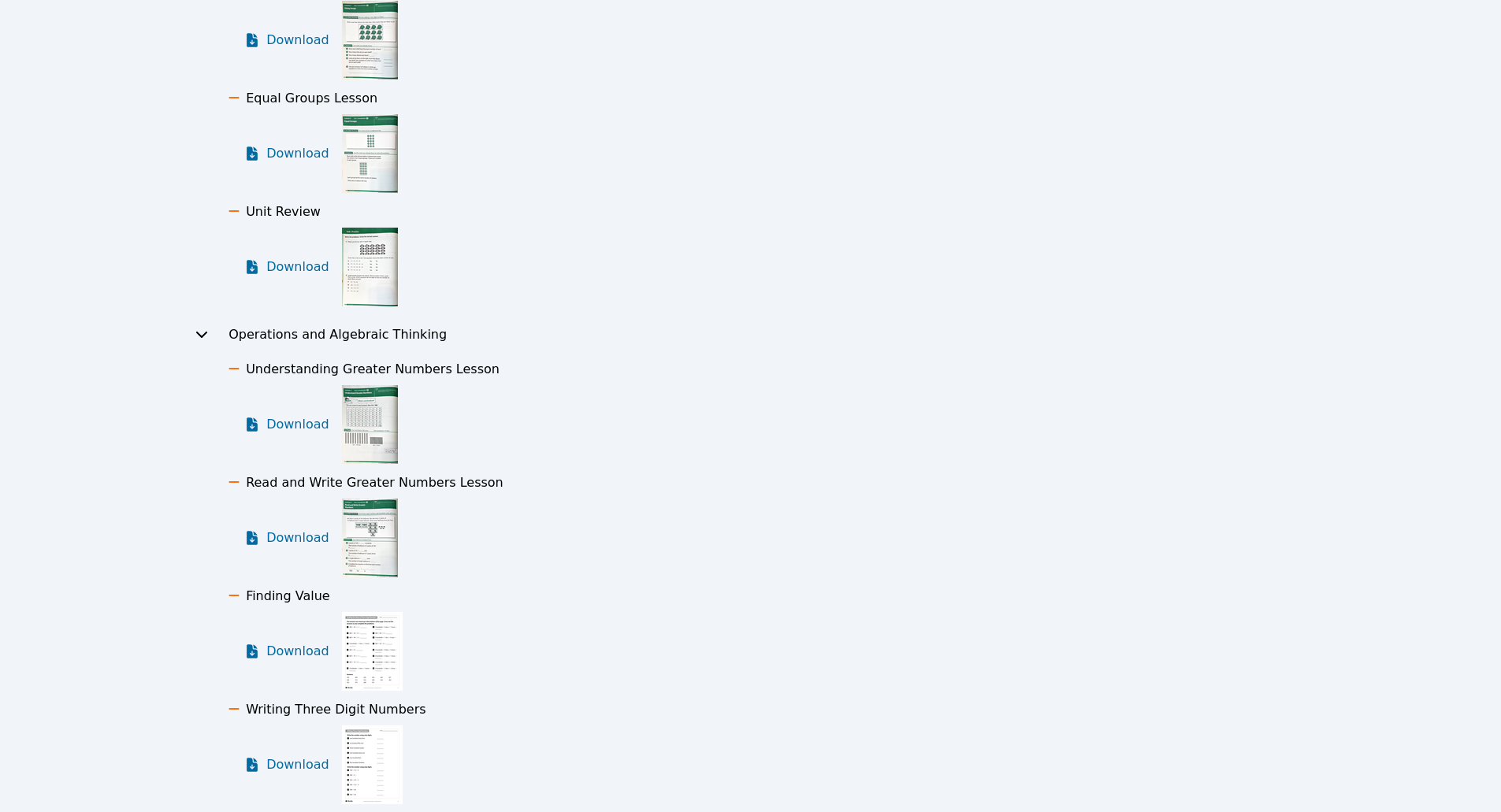
scroll to position [2070, 0]
click at [359, 548] on img at bounding box center [370, 536] width 56 height 79
click at [244, 541] on icon at bounding box center [252, 536] width 16 height 16
